Goal: Task Accomplishment & Management: Manage account settings

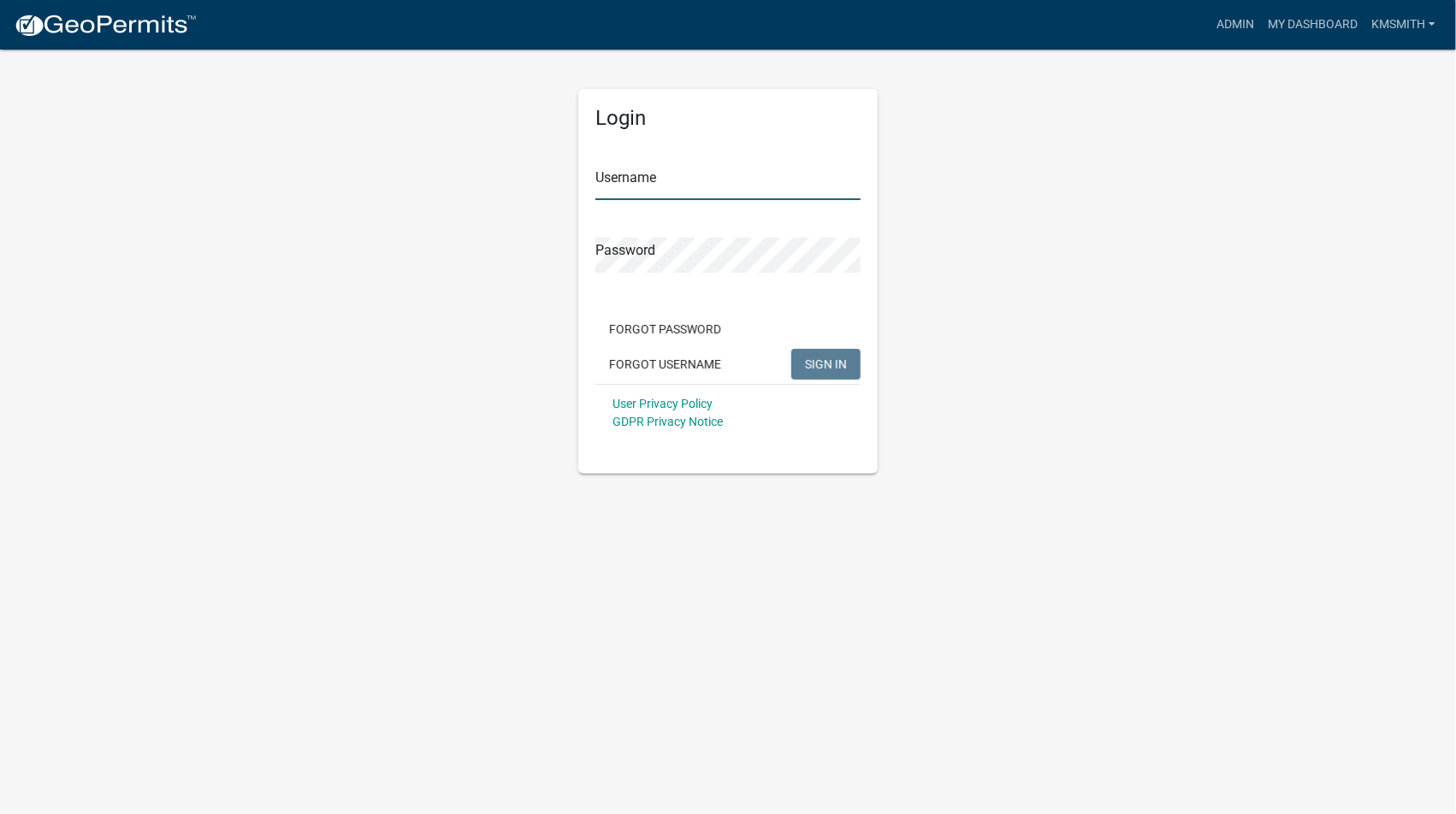
type input "kmsmith"
click at [820, 362] on span "SIGN IN" at bounding box center [826, 363] width 42 height 14
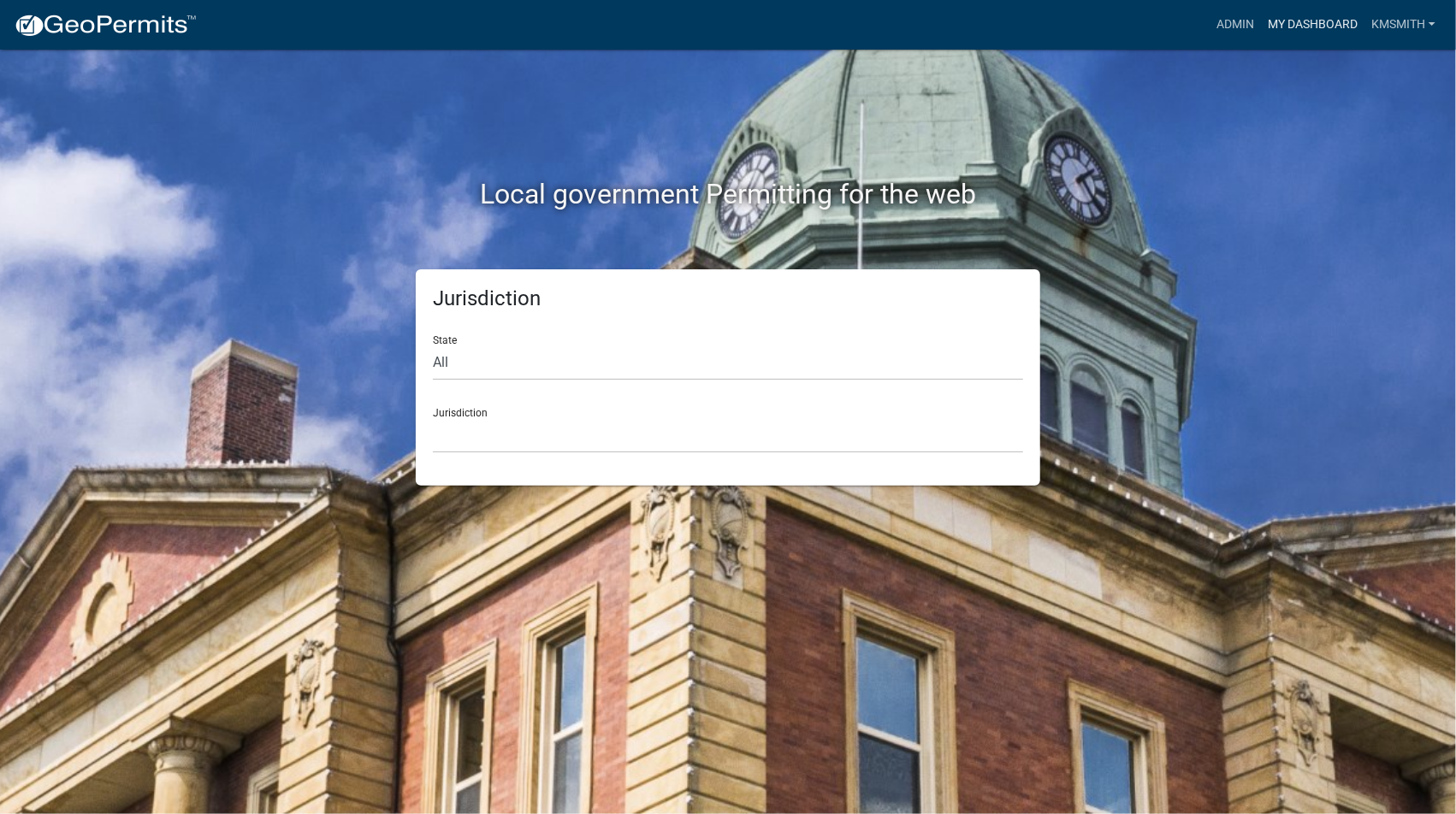
click at [1314, 24] on link "My Dashboard" at bounding box center [1313, 25] width 104 height 33
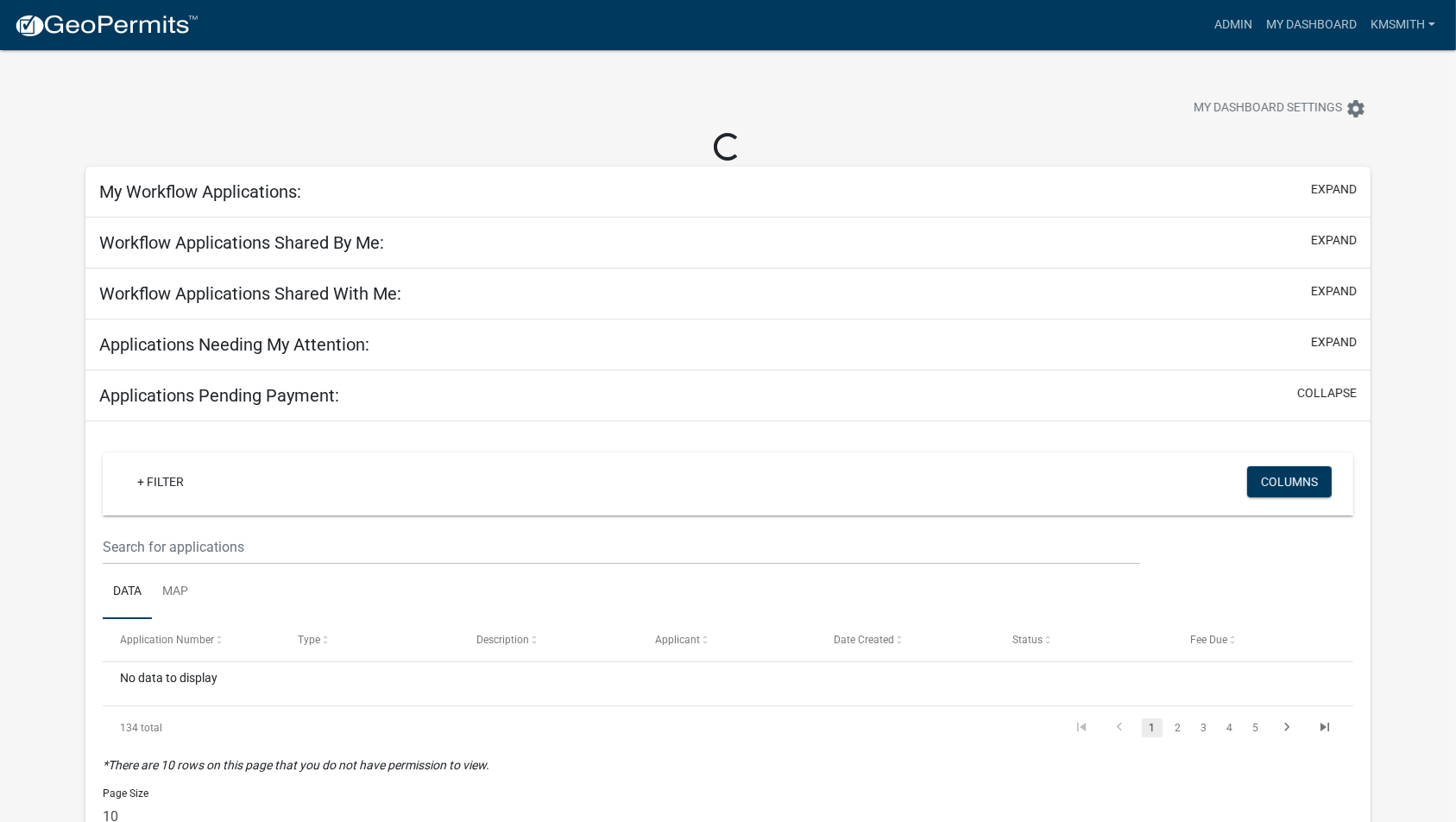
select select "2: 50"
